Goal: Task Accomplishment & Management: Complete application form

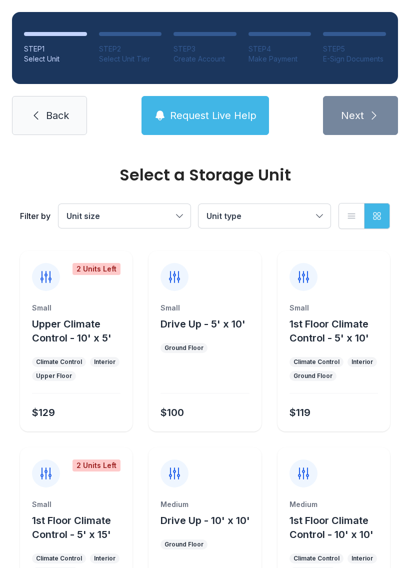
click at [64, 119] on span "Back" at bounding box center [57, 116] width 23 height 14
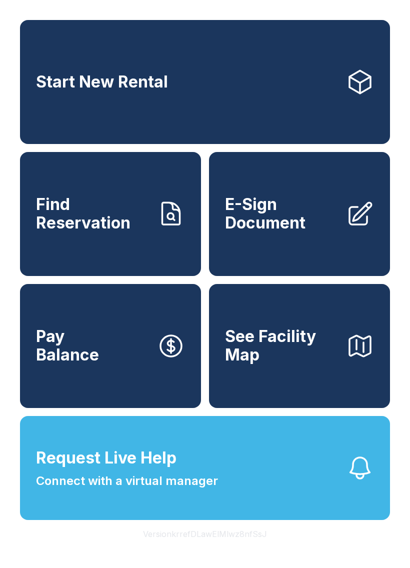
click at [167, 490] on span "Connect with a virtual manager" at bounding box center [127, 481] width 182 height 18
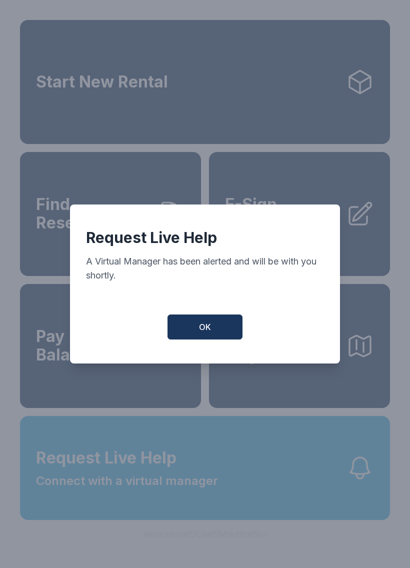
click at [197, 320] on button "OK" at bounding box center [205, 327] width 75 height 25
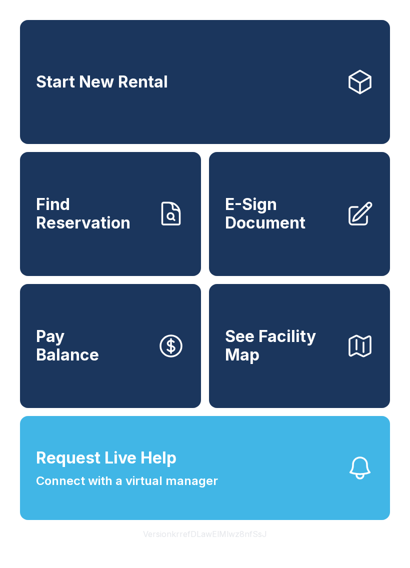
click at [305, 232] on span "E-Sign Document" at bounding box center [281, 214] width 113 height 37
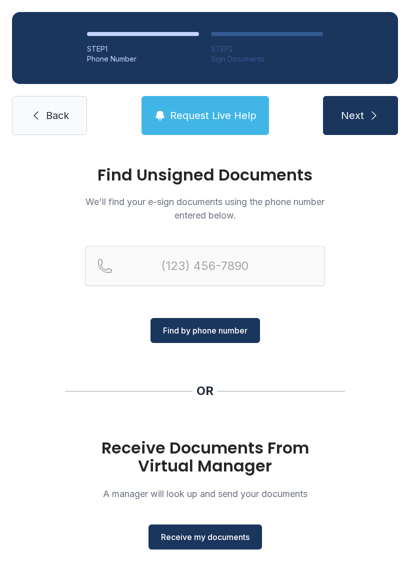
click at [202, 537] on span "Receive my documents" at bounding box center [205, 537] width 89 height 12
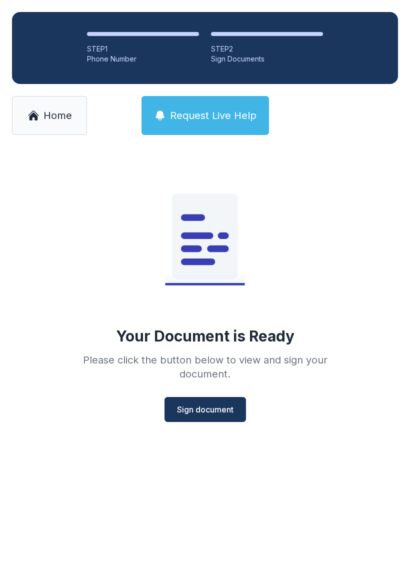
click at [212, 414] on span "Sign document" at bounding box center [205, 410] width 57 height 12
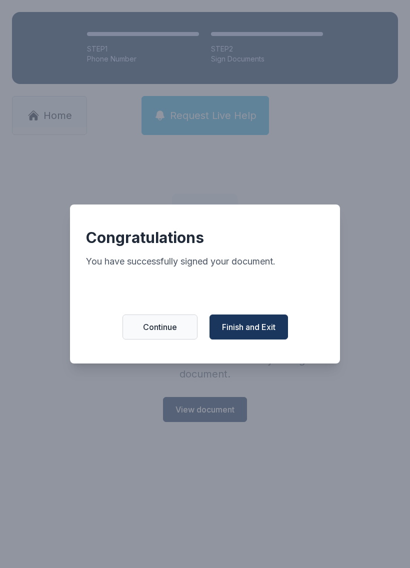
click at [258, 329] on span "Finish and Exit" at bounding box center [249, 327] width 54 height 12
